Goal: Obtain resource: Download file/media

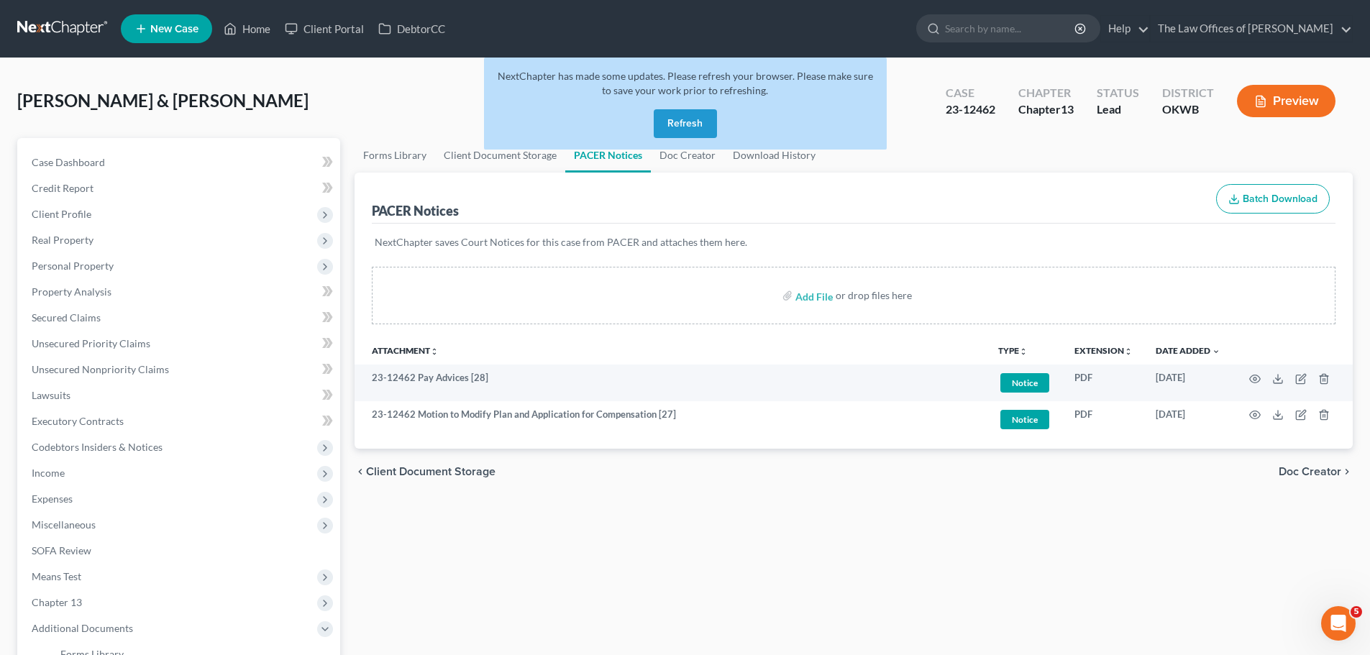
click at [703, 116] on button "Refresh" at bounding box center [685, 123] width 63 height 29
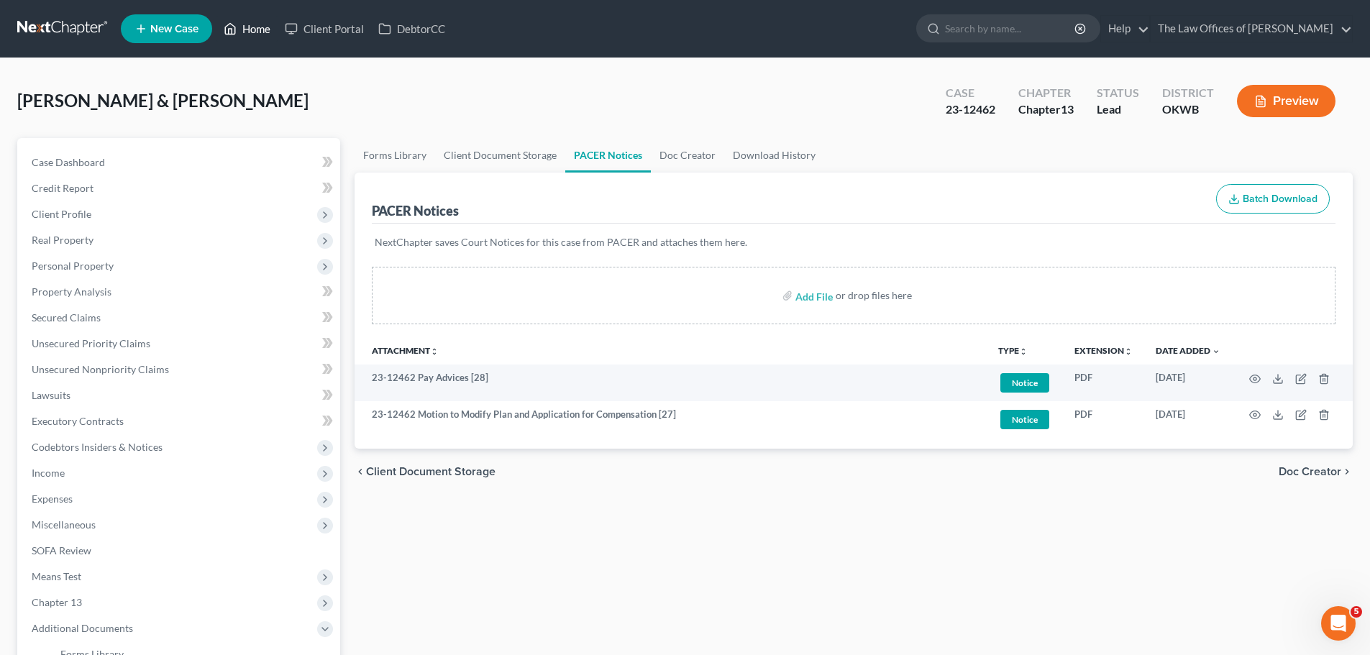
click at [258, 22] on link "Home" at bounding box center [247, 29] width 61 height 26
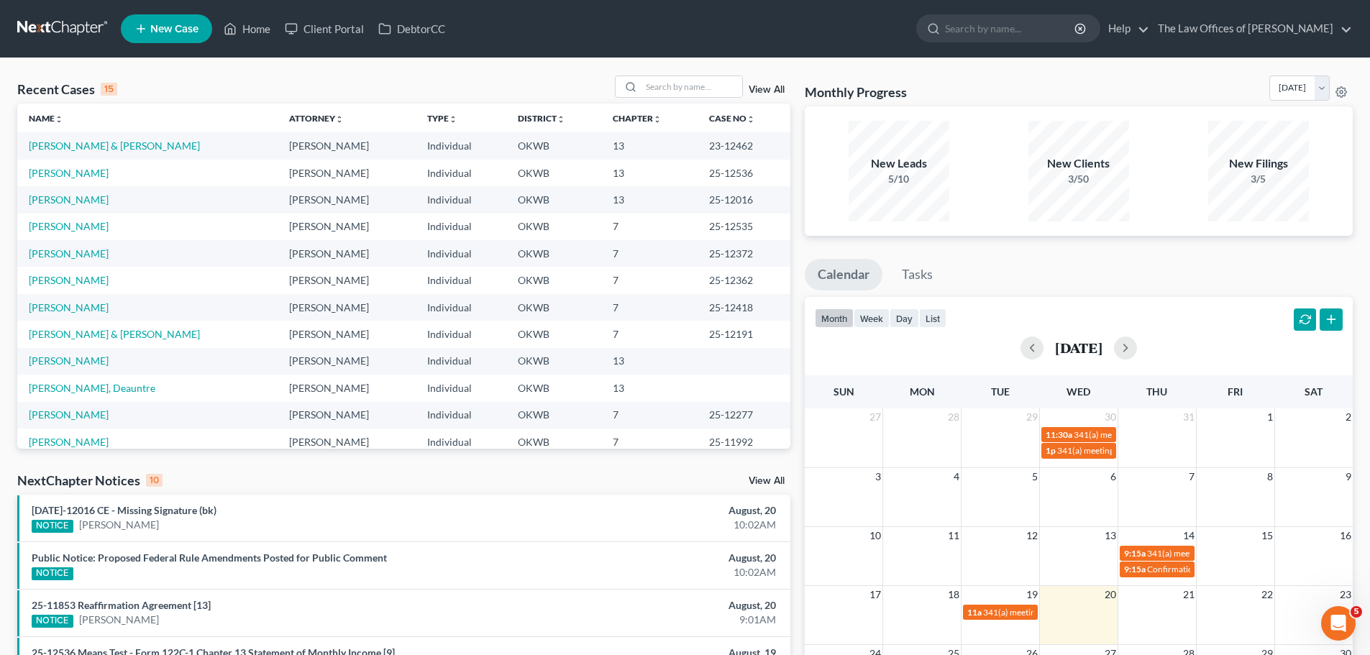
click at [94, 206] on td "Robinson, Shannon" at bounding box center [147, 199] width 260 height 27
click at [94, 205] on link "Robinson, Shannon" at bounding box center [69, 200] width 80 height 12
select select "6"
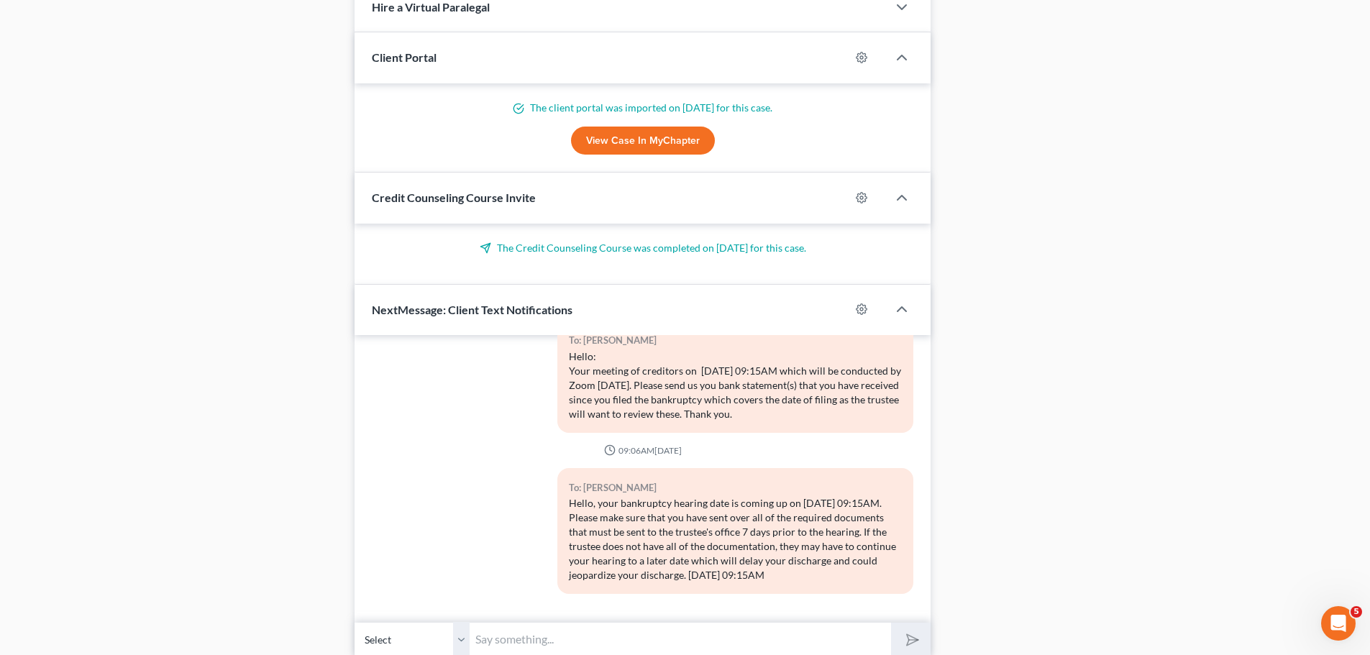
scroll to position [336, 0]
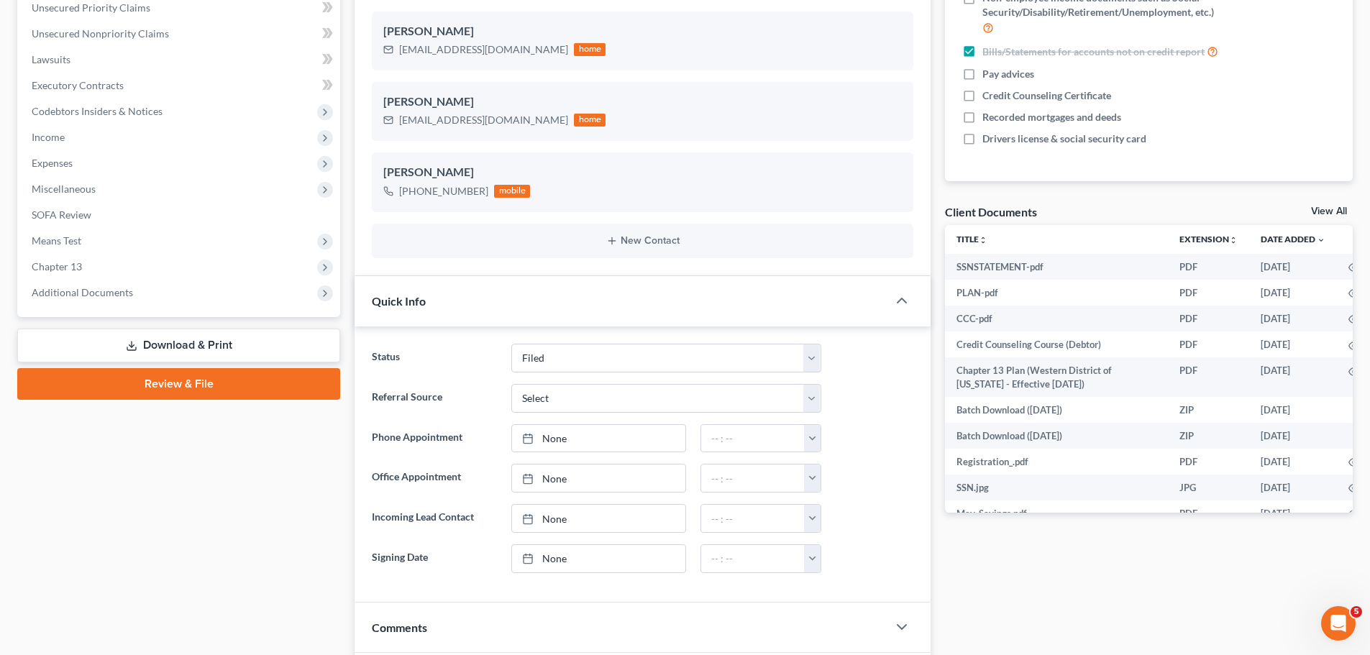
click at [179, 351] on link "Download & Print" at bounding box center [178, 346] width 323 height 34
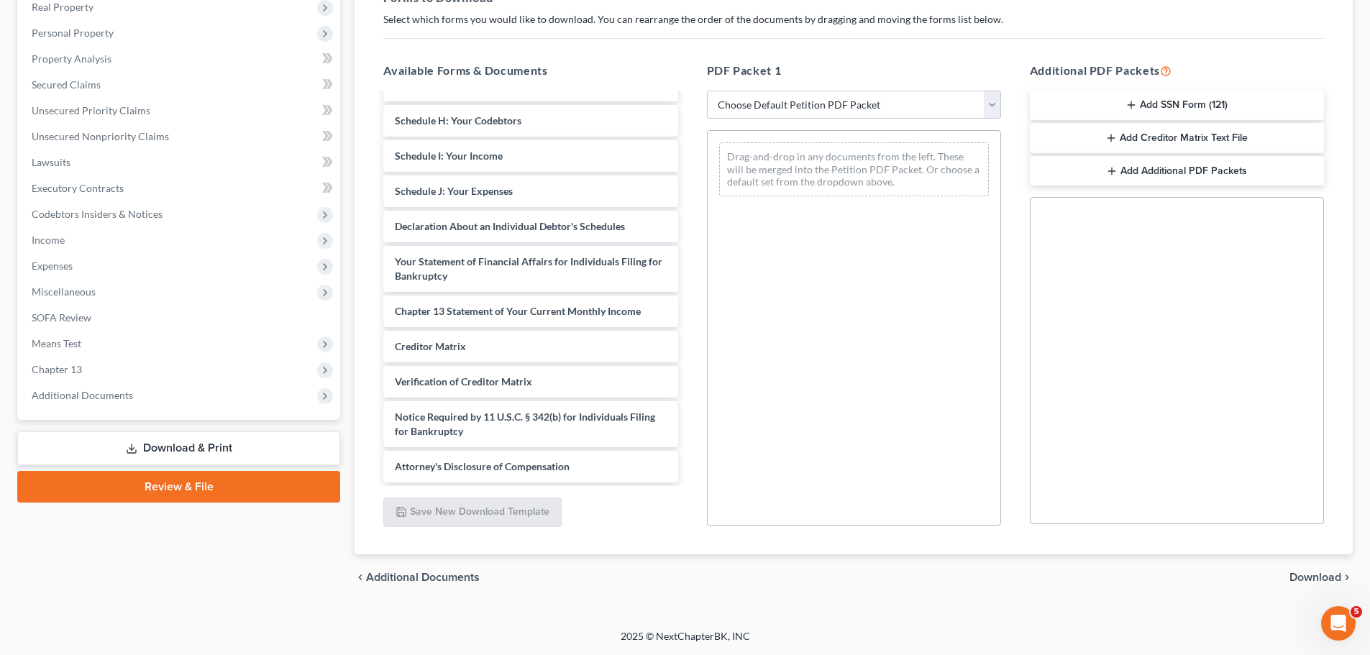
scroll to position [1339, 0]
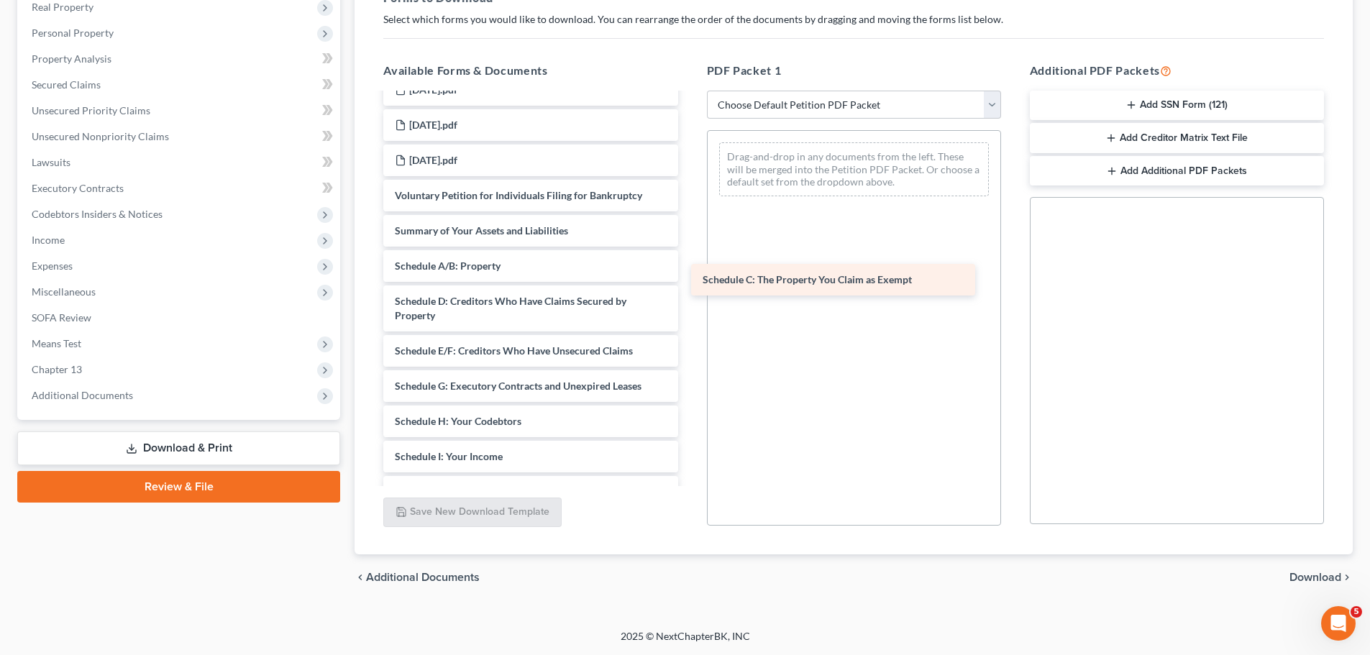
drag, startPoint x: 607, startPoint y: 303, endPoint x: 915, endPoint y: 281, distance: 308.6
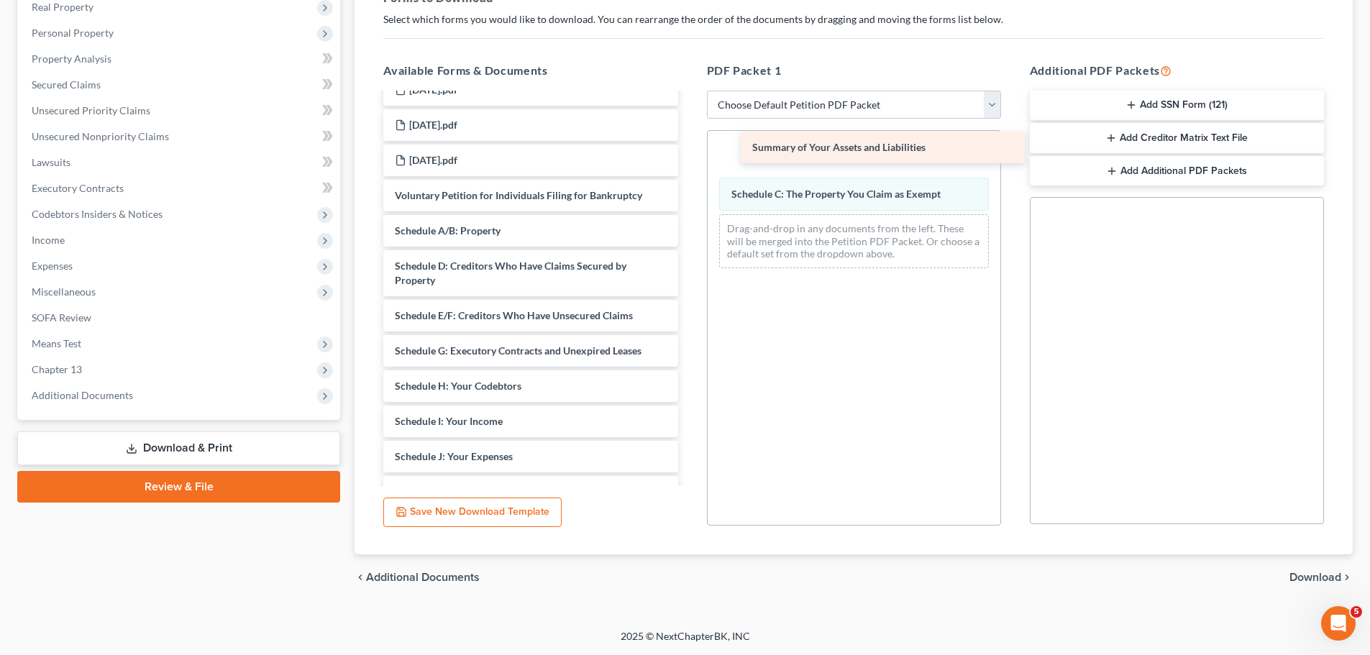
drag, startPoint x: 515, startPoint y: 234, endPoint x: 873, endPoint y: 150, distance: 367.1
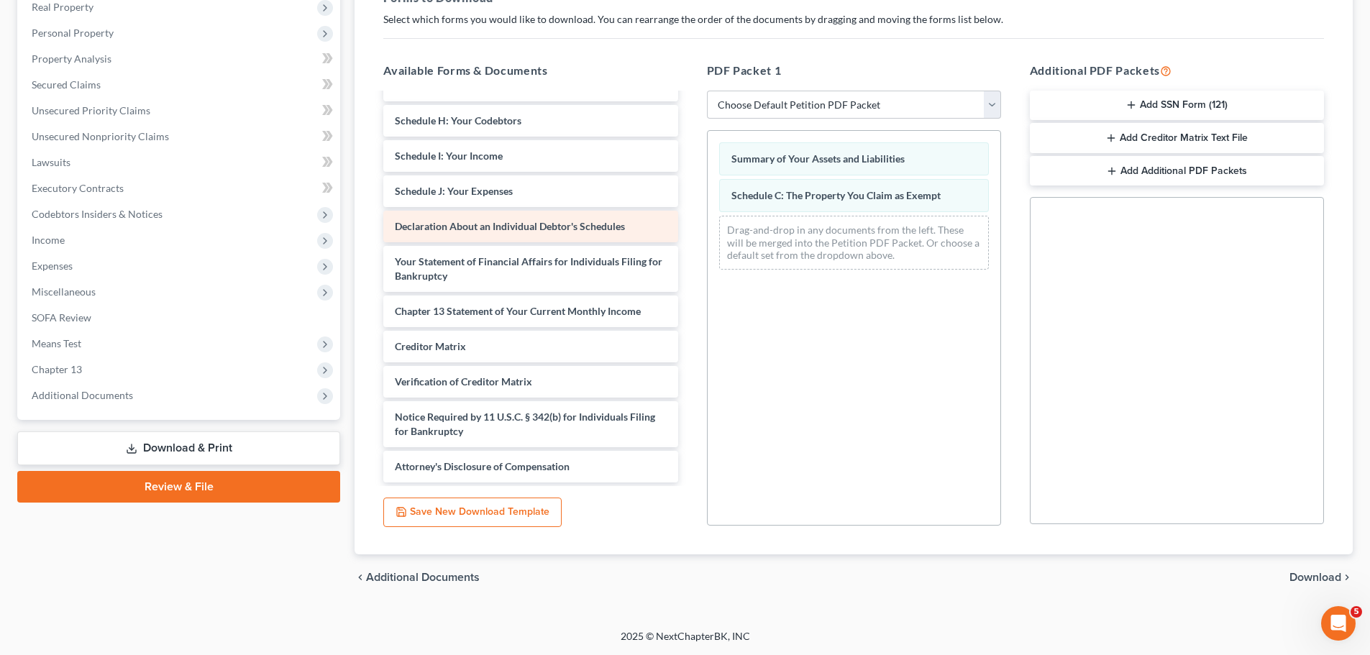
scroll to position [1569, 0]
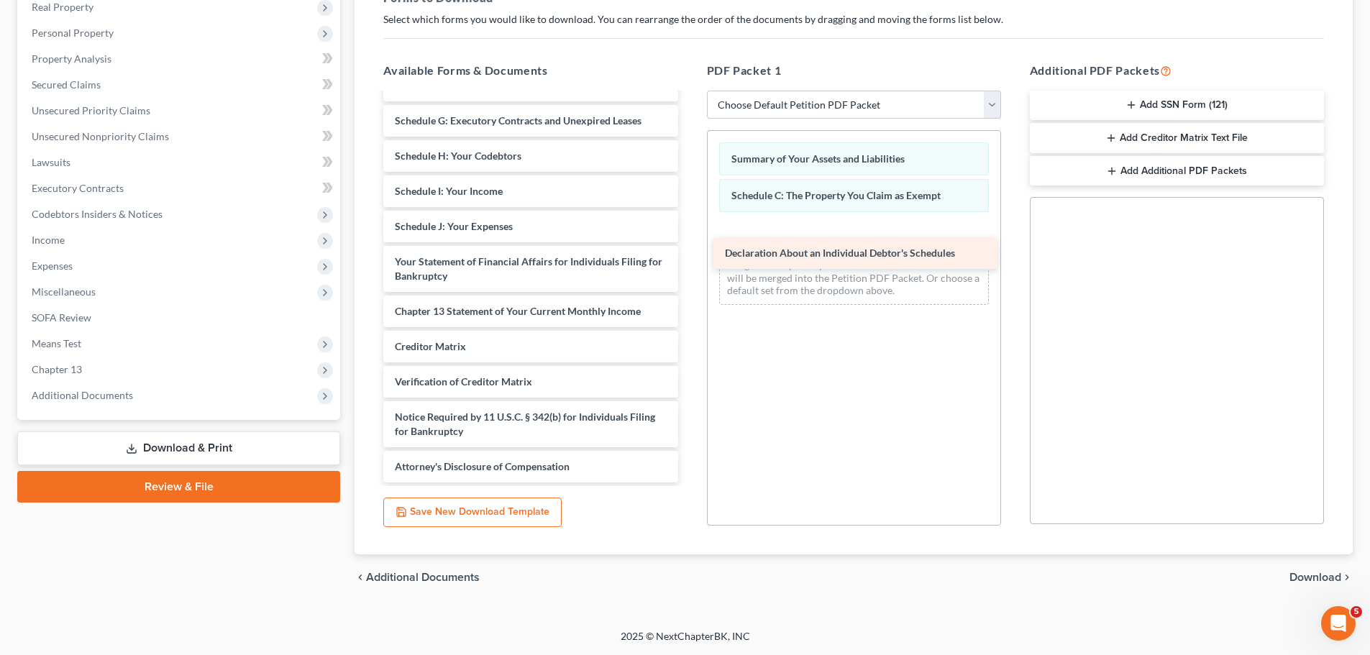
drag, startPoint x: 601, startPoint y: 224, endPoint x: 932, endPoint y: 246, distance: 331.6
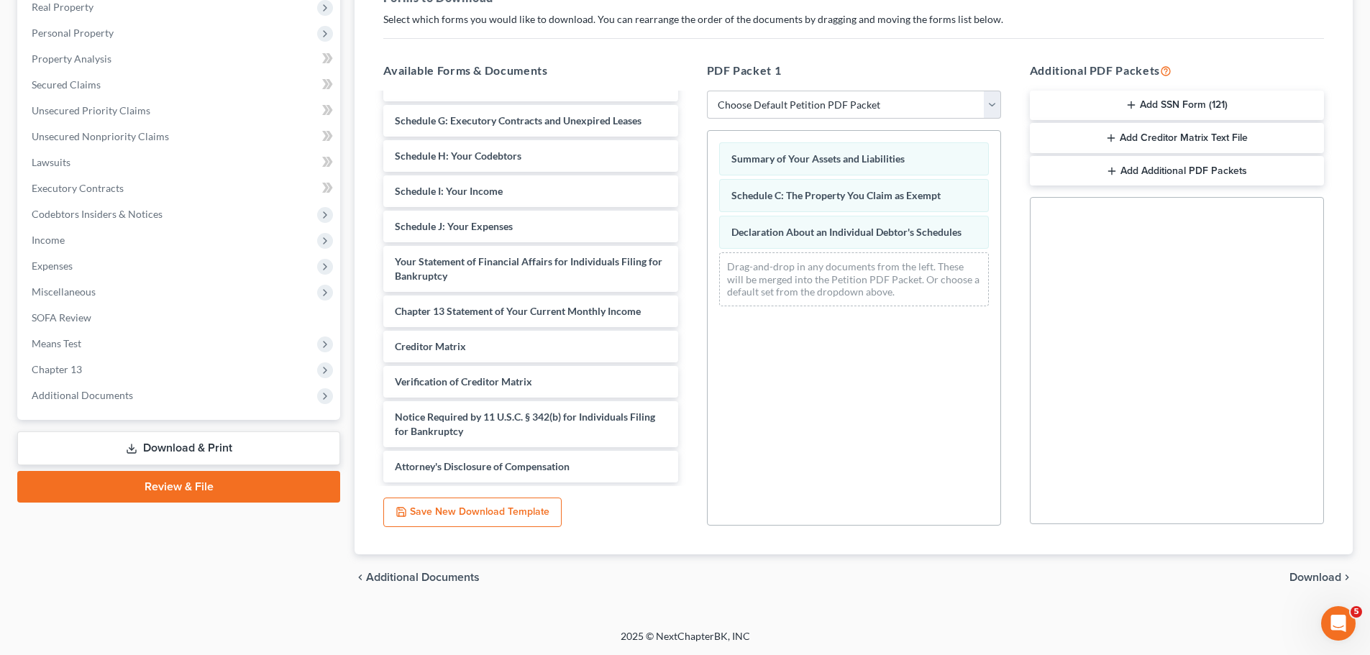
click at [1314, 580] on span "Download" at bounding box center [1316, 578] width 52 height 12
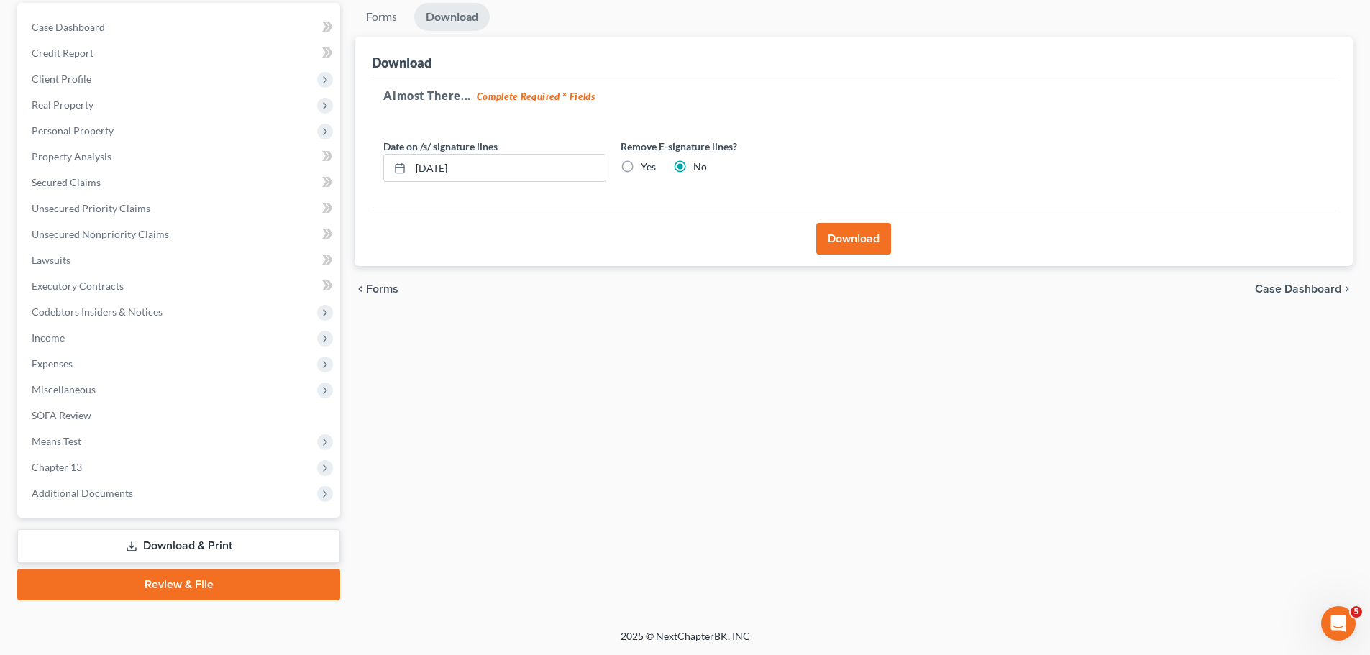
click at [865, 238] on button "Download" at bounding box center [853, 239] width 75 height 32
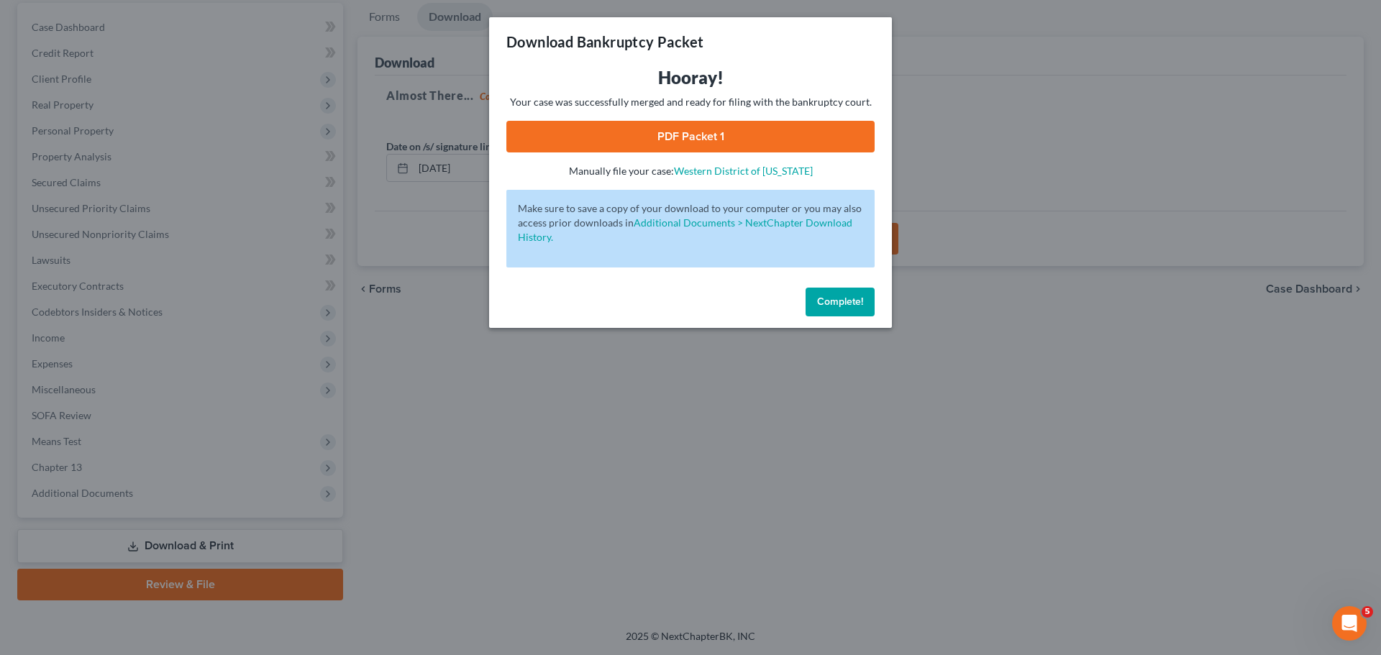
click at [784, 128] on link "PDF Packet 1" at bounding box center [690, 137] width 368 height 32
